Goal: Navigation & Orientation: Find specific page/section

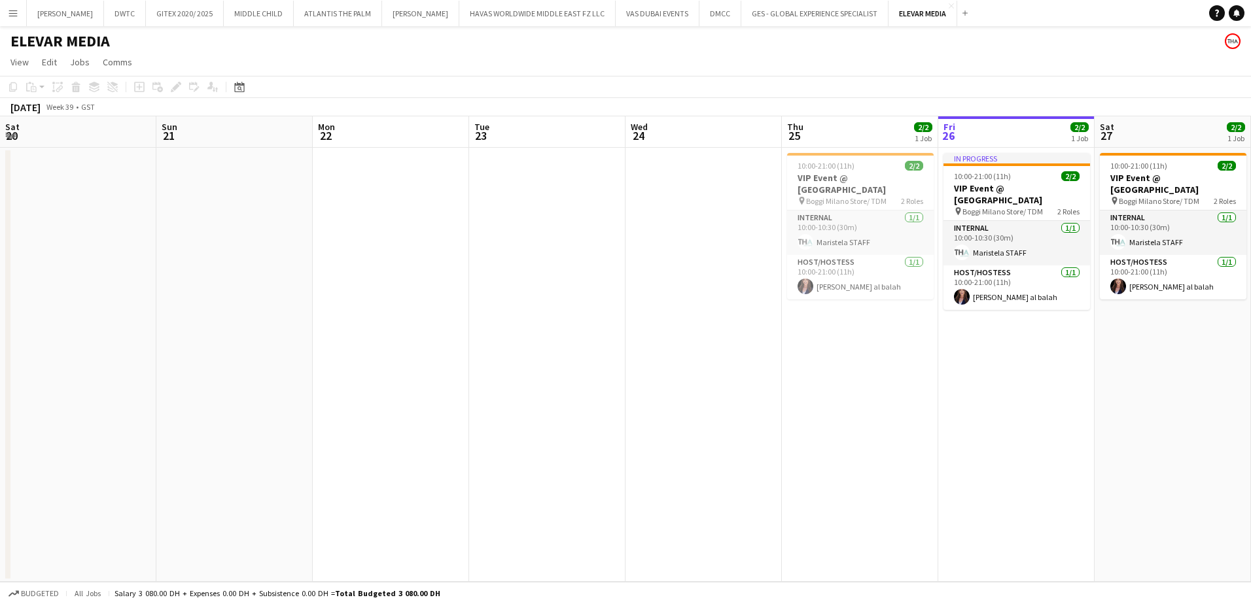
scroll to position [0, 413]
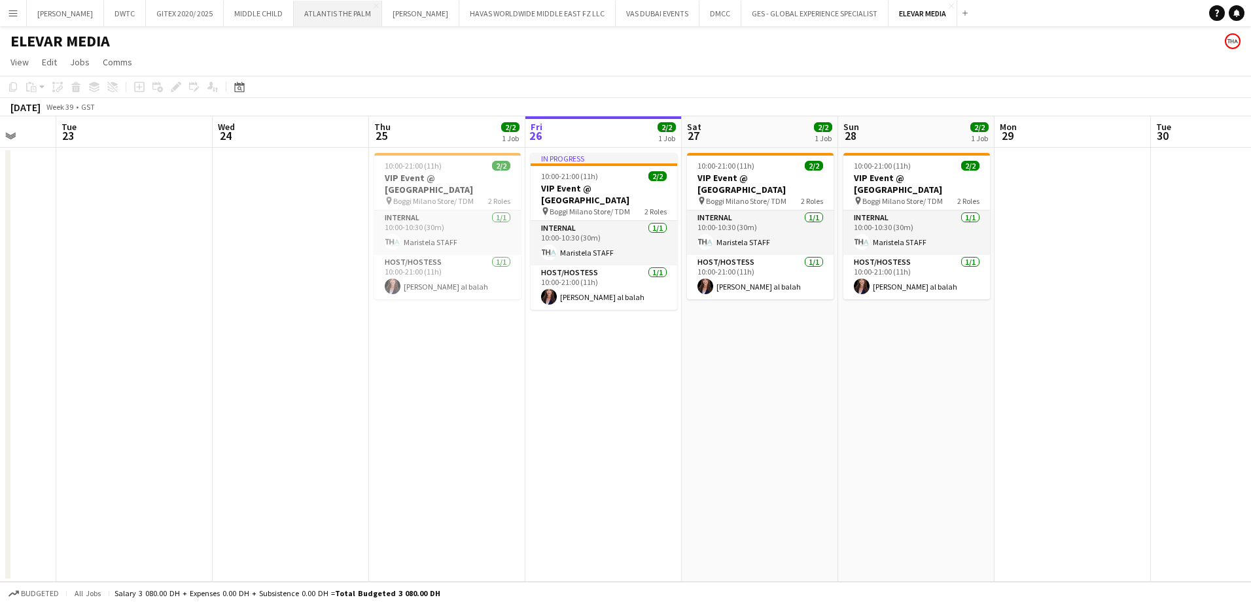
click at [294, 15] on button "ATLANTIS THE PALM Close" at bounding box center [338, 14] width 88 height 26
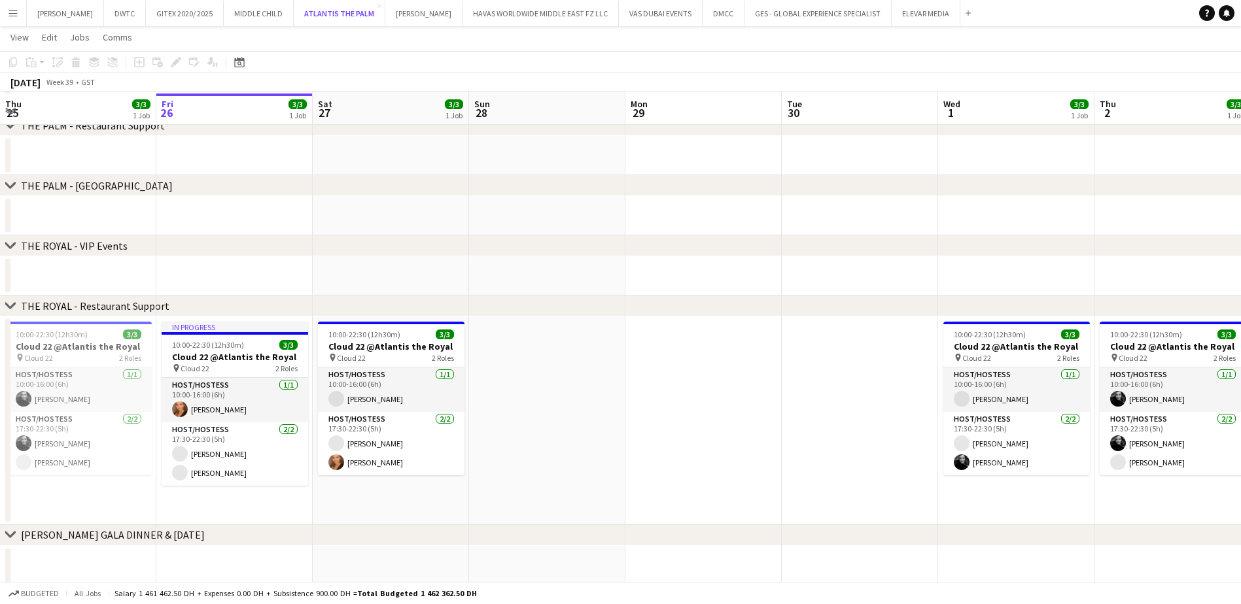
scroll to position [134, 0]
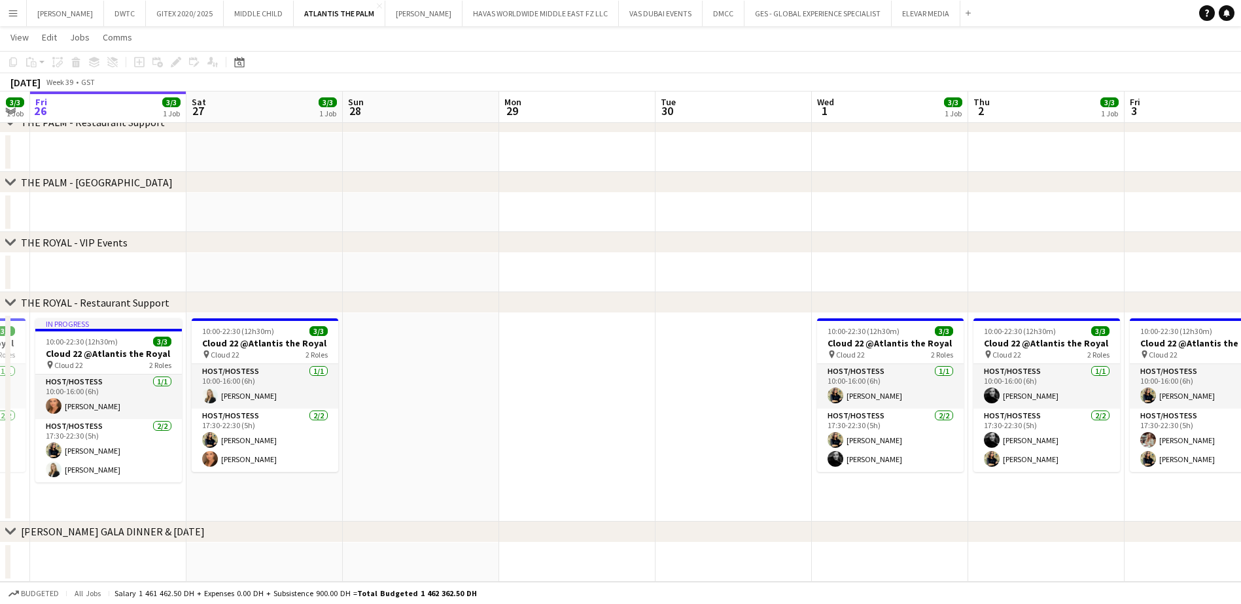
drag, startPoint x: 840, startPoint y: 488, endPoint x: 551, endPoint y: 490, distance: 289.8
click at [551, 490] on app-calendar-viewport "Tue 23 Wed 24 3/3 1 Job Thu 25 3/3 1 Job Fri 26 3/3 1 Job Sat 27 3/3 1 Job Sun …" at bounding box center [620, 249] width 1241 height 665
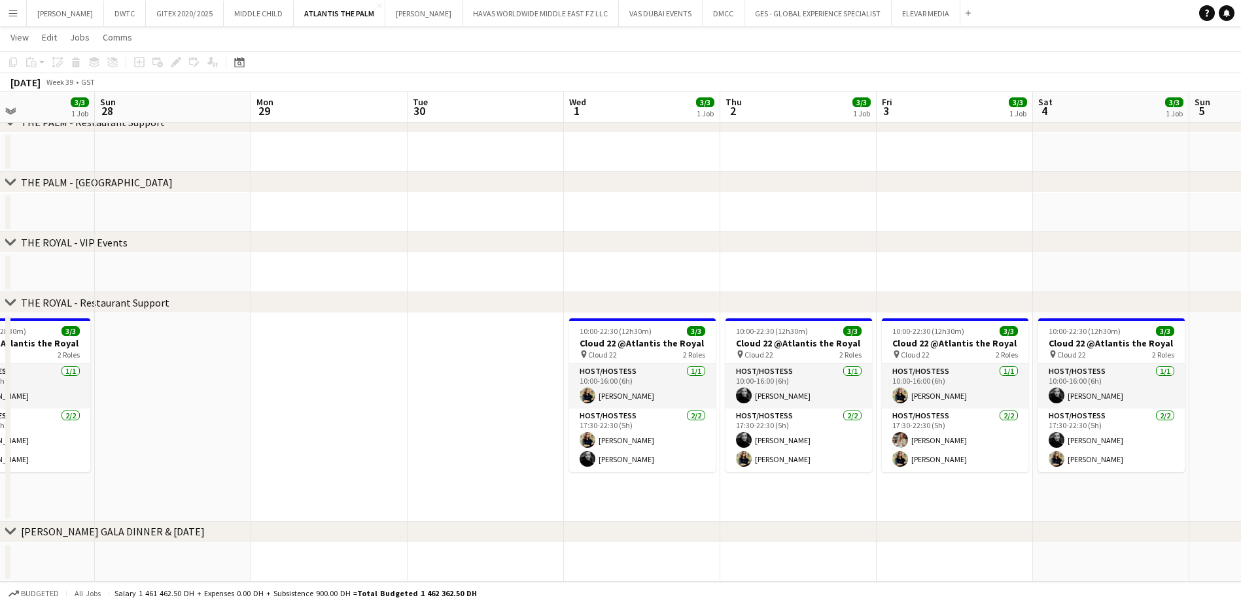
click at [708, 528] on div "chevron-right THE PALM - VIP Events chevron-right THE PALM - Restaurant Support…" at bounding box center [620, 249] width 1241 height 665
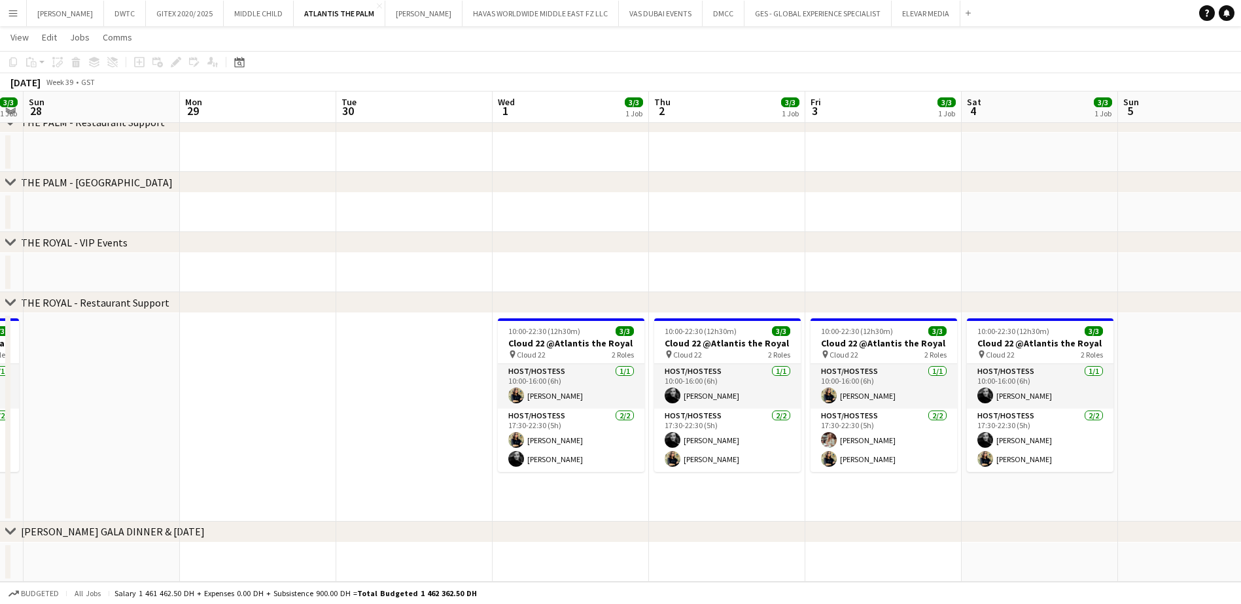
drag, startPoint x: 866, startPoint y: 504, endPoint x: 795, endPoint y: 514, distance: 72.1
click at [795, 514] on app-calendar-viewport "Thu 25 3/3 1 Job Fri 26 3/3 1 Job Sat 27 3/3 1 Job Sun 28 Mon 29 Tue 30 Wed 1 3…" at bounding box center [620, 249] width 1241 height 665
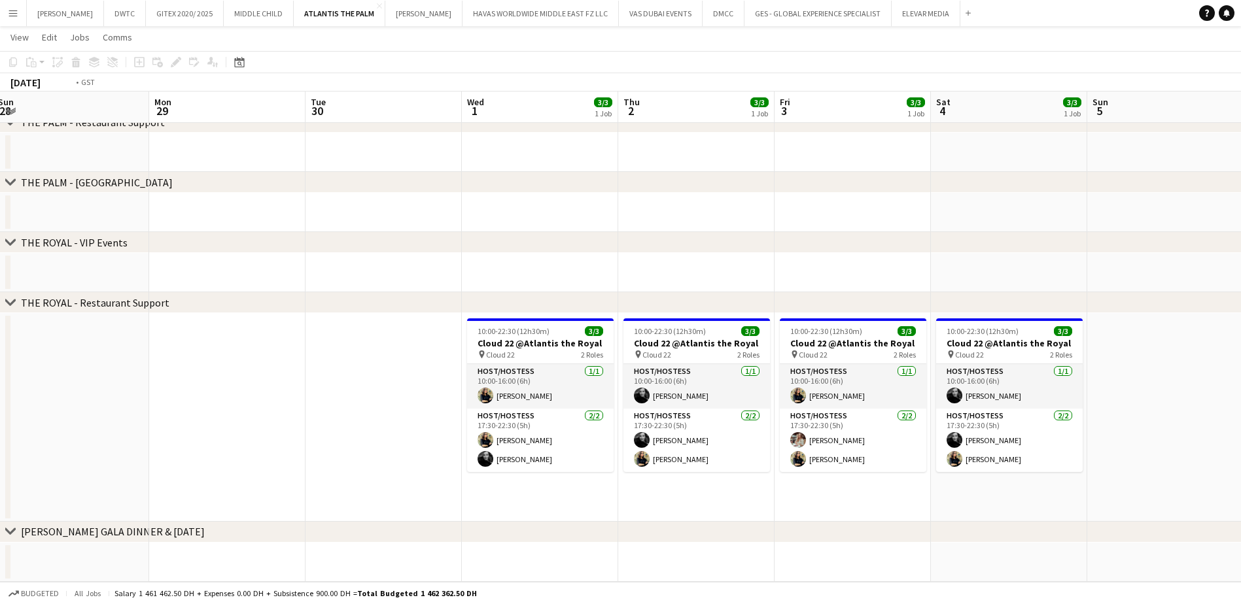
drag, startPoint x: 1180, startPoint y: 402, endPoint x: 994, endPoint y: 424, distance: 187.0
click at [993, 424] on app-calendar-viewport "Thu 25 3/3 1 Job Fri 26 3/3 1 Job Sat 27 3/3 1 Job Sun 28 Mon 29 Tue 30 Wed 1 3…" at bounding box center [620, 249] width 1241 height 665
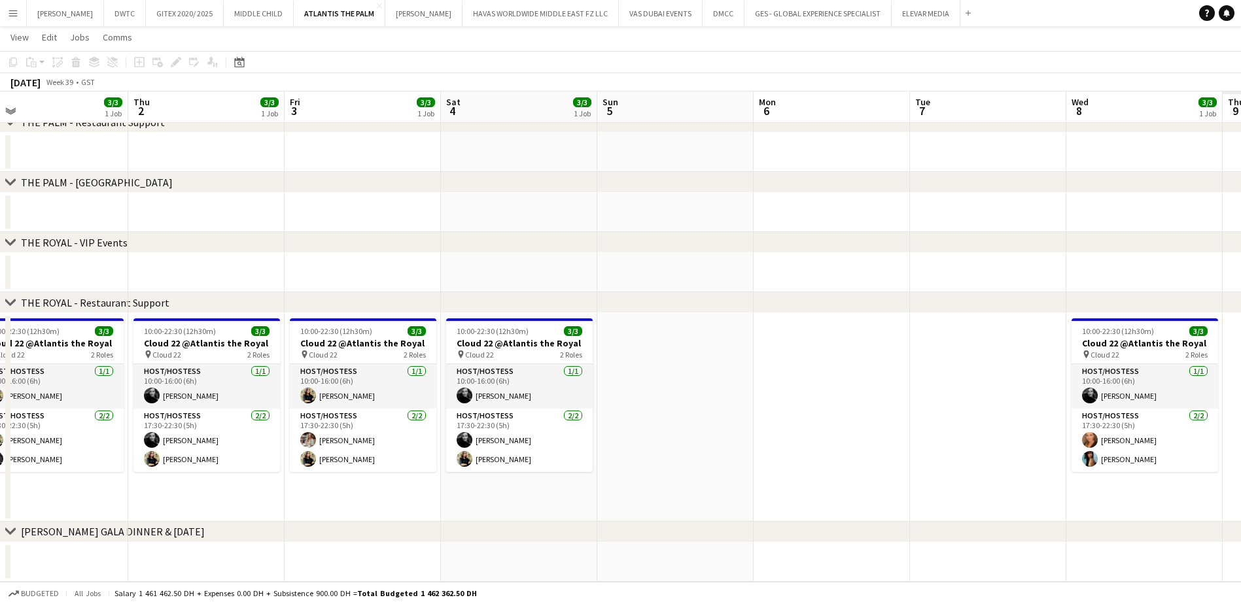
drag, startPoint x: 875, startPoint y: 469, endPoint x: 840, endPoint y: 469, distance: 35.3
click at [840, 469] on app-calendar-viewport "Sun 28 Mon 29 Tue 30 Wed 1 3/3 1 Job Thu 2 3/3 1 Job Fri 3 3/3 1 Job Sat 4 3/3 …" at bounding box center [620, 249] width 1241 height 665
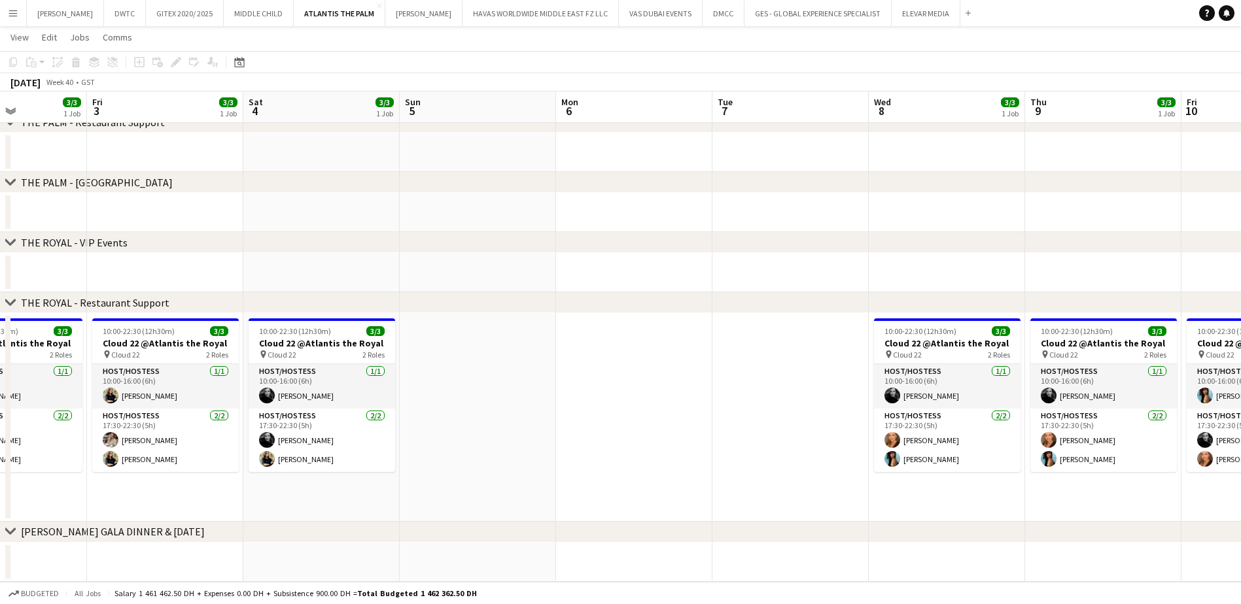
scroll to position [0, 383]
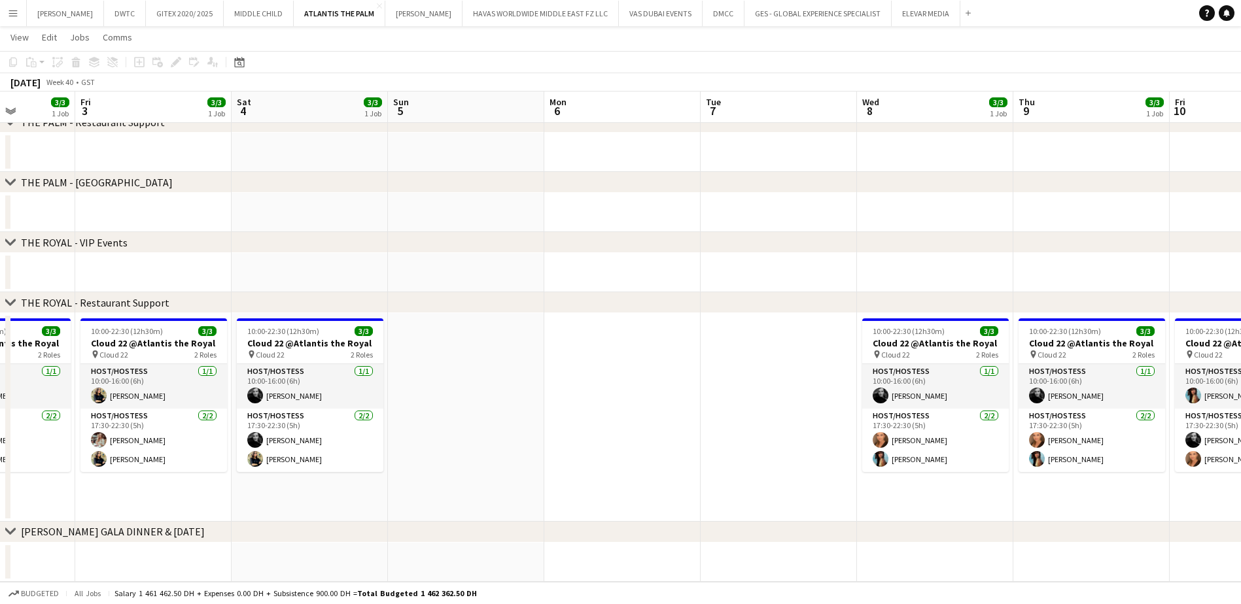
drag, startPoint x: 1007, startPoint y: 442, endPoint x: 959, endPoint y: 481, distance: 61.8
click at [959, 481] on app-calendar-viewport "Tue 30 Wed 1 3/3 1 Job Thu 2 3/3 1 Job Fri 3 3/3 1 Job Sat 4 3/3 1 Job Sun 5 Mo…" at bounding box center [620, 249] width 1241 height 665
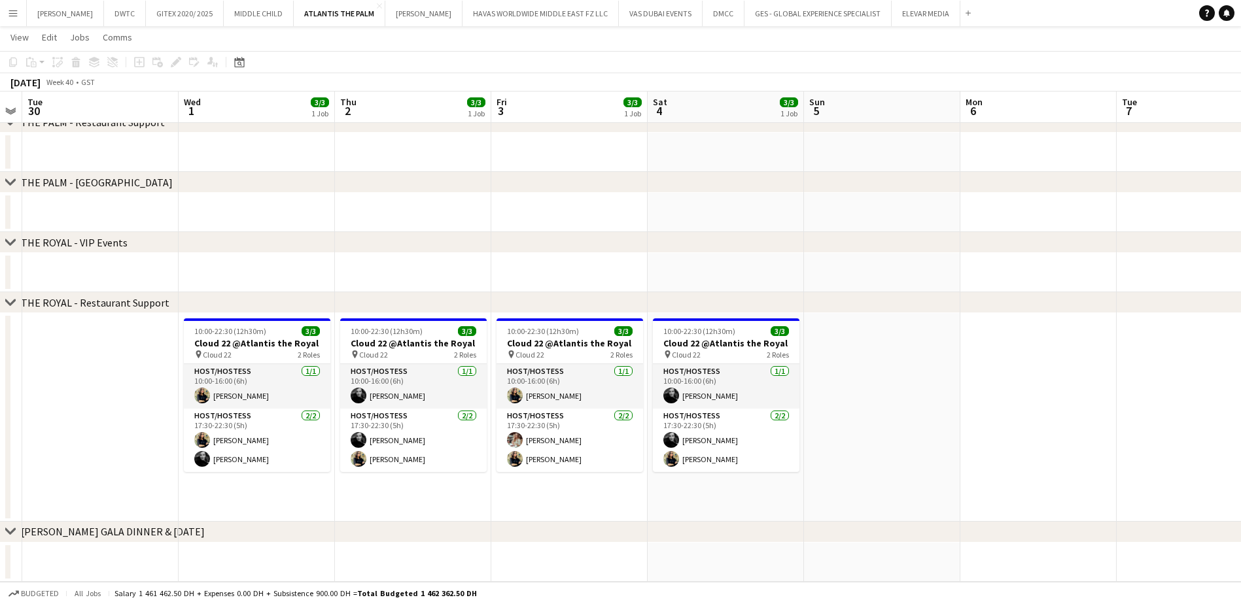
drag, startPoint x: 997, startPoint y: 487, endPoint x: 1004, endPoint y: 487, distance: 7.2
click at [1004, 487] on app-calendar-viewport "Sun 28 Mon 29 Tue 30 Wed 1 3/3 1 Job Thu 2 3/3 1 Job Fri 3 3/3 1 Job Sat 4 3/3 …" at bounding box center [620, 249] width 1241 height 665
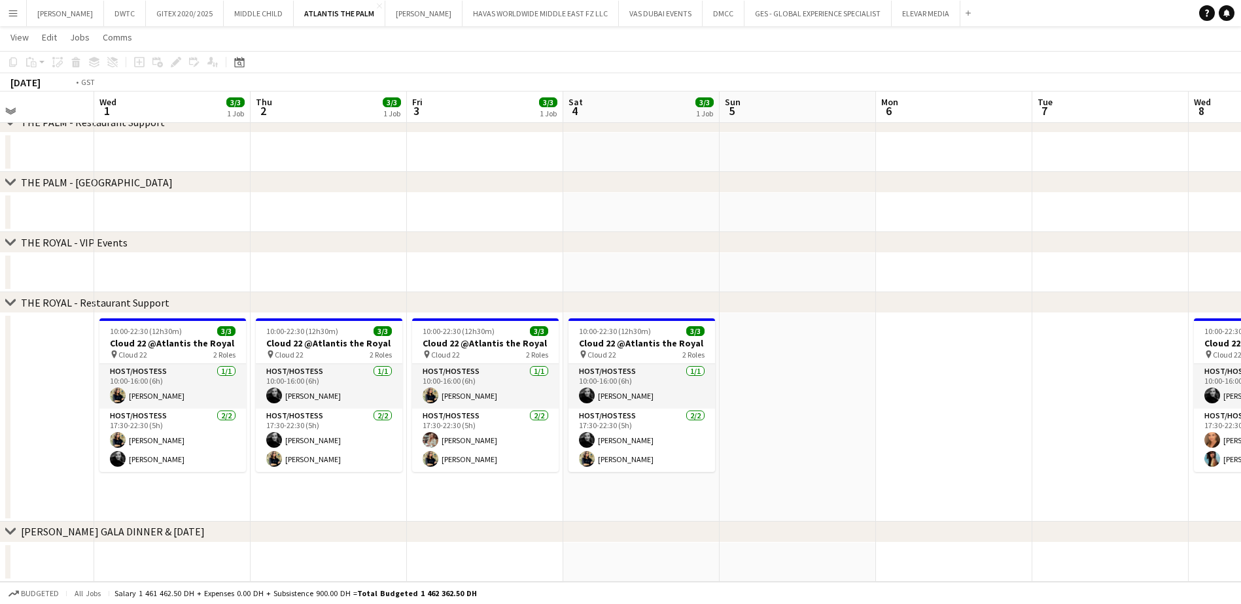
drag, startPoint x: 896, startPoint y: 493, endPoint x: 1079, endPoint y: 493, distance: 183.1
click at [1082, 493] on app-calendar-viewport "Sun 28 Mon 29 Tue 30 Wed 1 3/3 1 Job Thu 2 3/3 1 Job Fri 3 3/3 1 Job Sat 4 3/3 …" at bounding box center [620, 249] width 1241 height 665
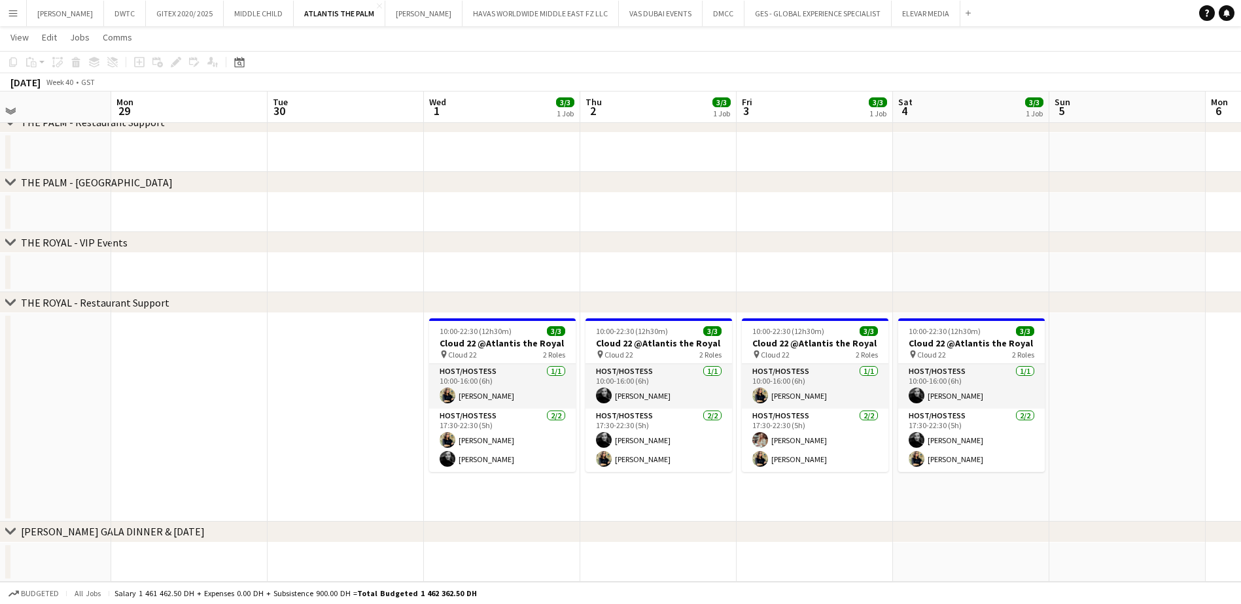
scroll to position [0, 374]
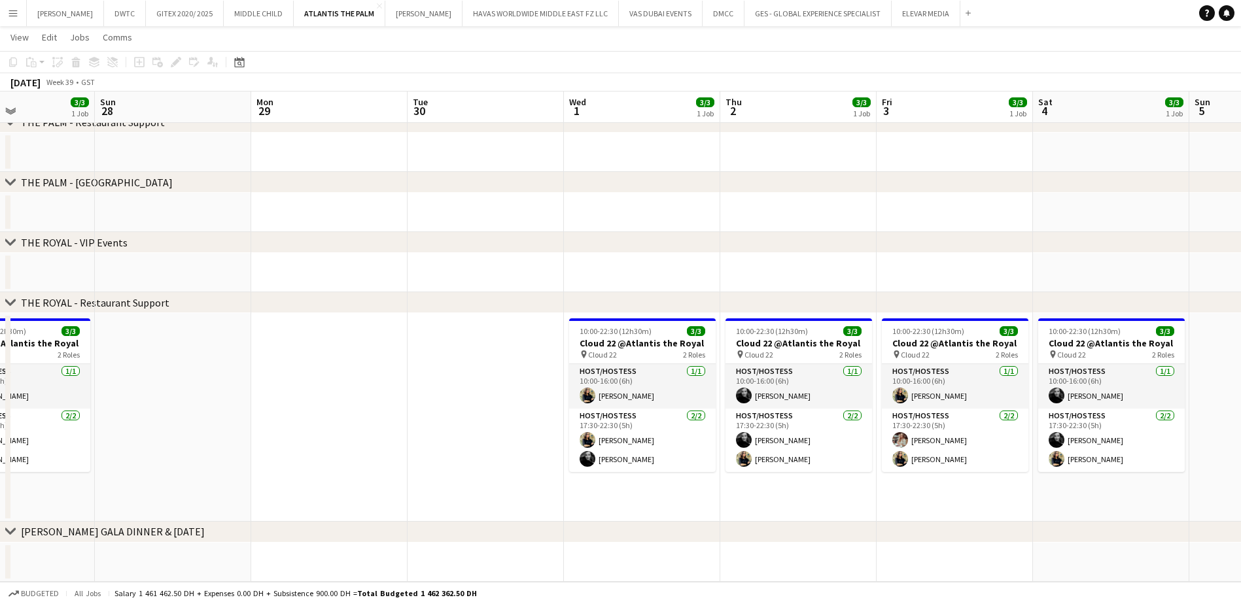
drag, startPoint x: 804, startPoint y: 498, endPoint x: 944, endPoint y: 498, distance: 140.0
click at [944, 498] on app-calendar-viewport "Thu 25 3/3 1 Job Fri 26 3/3 1 Job Sat 27 3/3 1 Job Sun 28 Mon 29 Tue 30 Wed 1 3…" at bounding box center [620, 249] width 1241 height 665
click at [1022, 307] on div "chevron-right THE ROYAL - Restaurant Support" at bounding box center [620, 302] width 1241 height 21
